Goal: Task Accomplishment & Management: Use online tool/utility

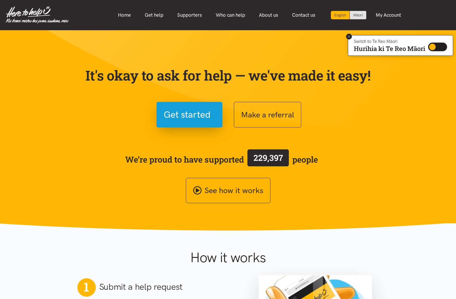
click at [349, 37] on icon at bounding box center [349, 36] width 2 height 2
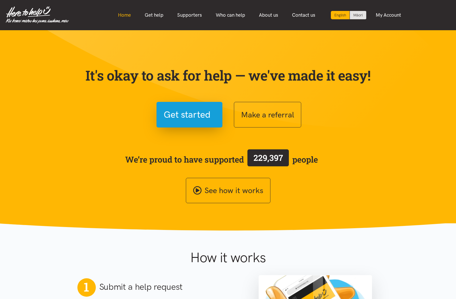
click at [130, 15] on link "Home" at bounding box center [124, 15] width 27 height 12
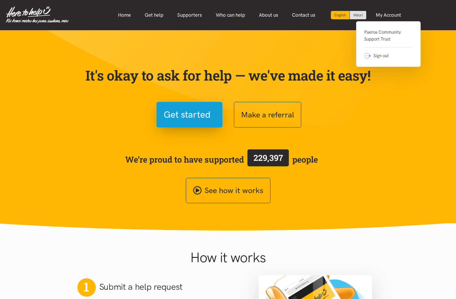
click at [385, 32] on link "Paeroa Community Support Trust" at bounding box center [388, 38] width 48 height 19
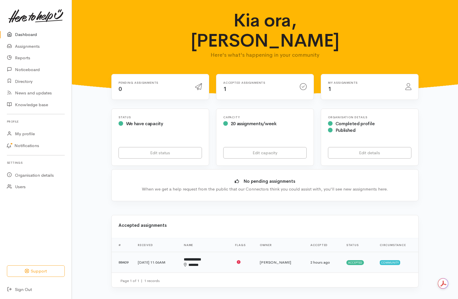
click at [238, 252] on td at bounding box center [243, 262] width 24 height 21
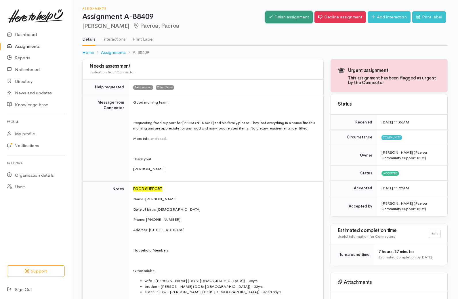
click at [285, 18] on link "Finish assignment" at bounding box center [288, 17] width 47 height 12
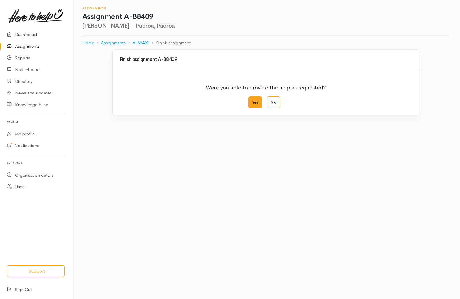
click at [257, 102] on label "Yes" at bounding box center [256, 102] width 14 height 12
click at [252, 100] on input "Yes" at bounding box center [251, 98] width 4 height 4
radio input "true"
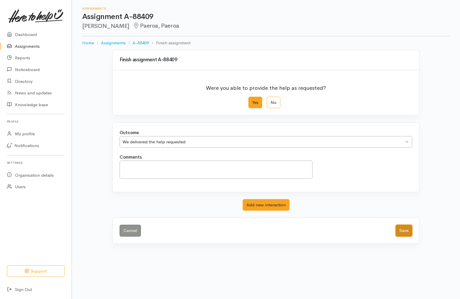
click at [408, 234] on button "Save" at bounding box center [404, 231] width 17 height 12
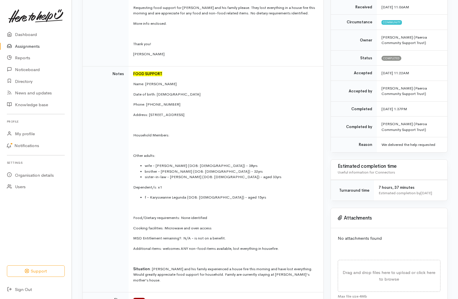
scroll to position [144, 0]
